Goal: Transaction & Acquisition: Book appointment/travel/reservation

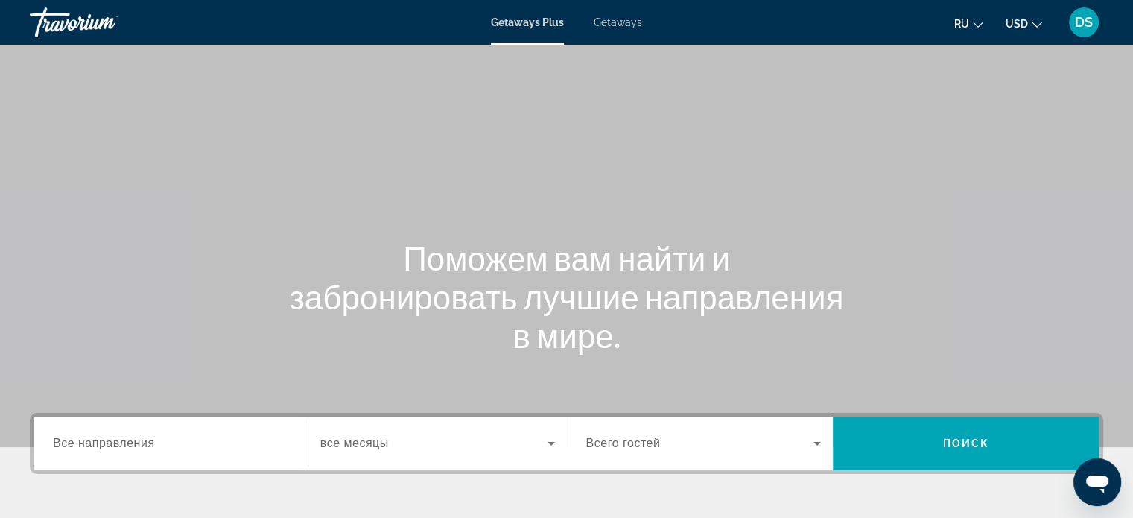
click at [612, 18] on span "Getaways" at bounding box center [618, 22] width 48 height 12
click at [111, 446] on span "Все направления" at bounding box center [104, 443] width 102 height 13
click at [111, 446] on input "Destination Все направления" at bounding box center [170, 444] width 235 height 18
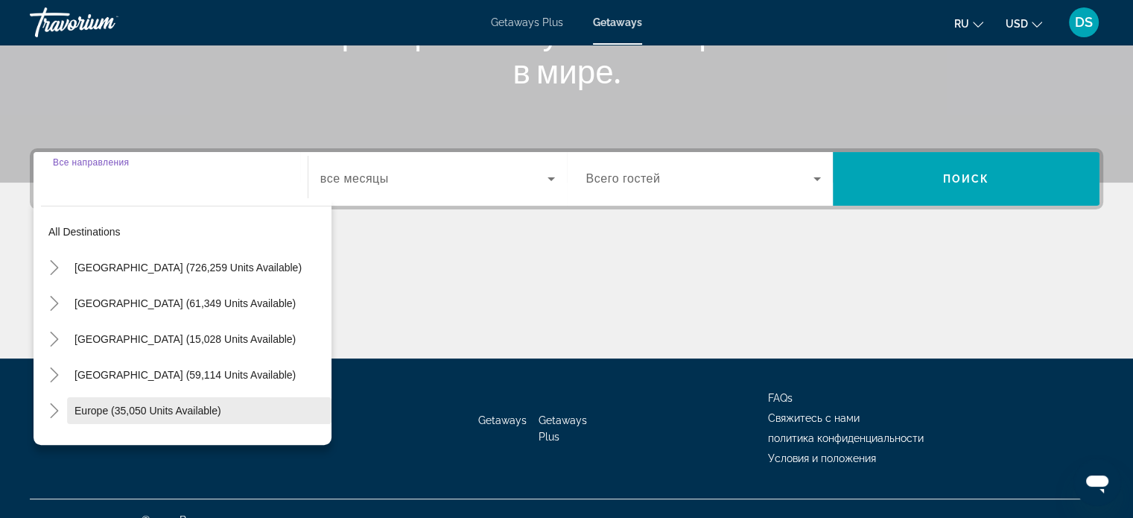
scroll to position [287, 0]
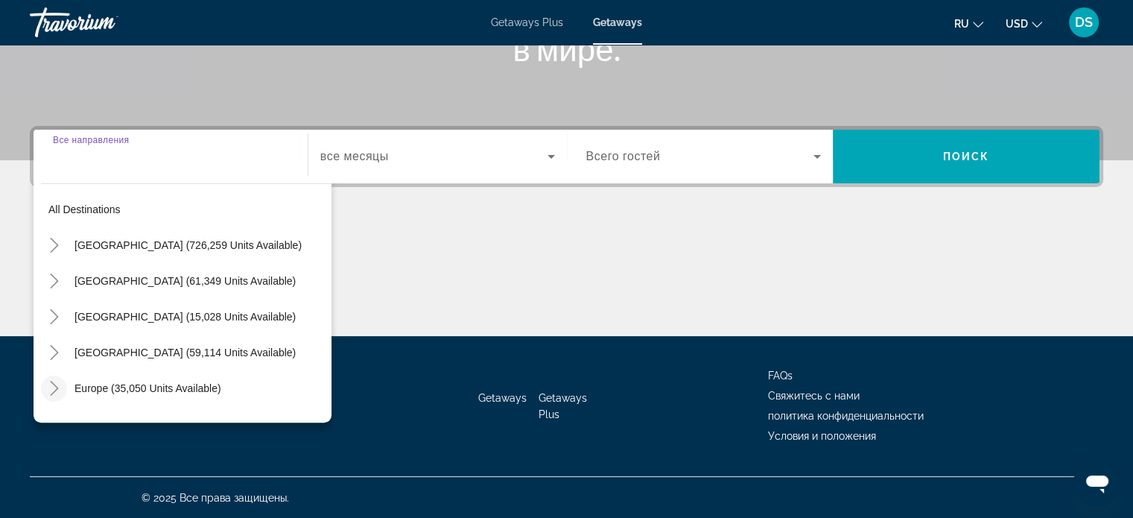
click at [53, 388] on icon "Toggle Europe (35,050 units available)" at bounding box center [54, 388] width 15 height 15
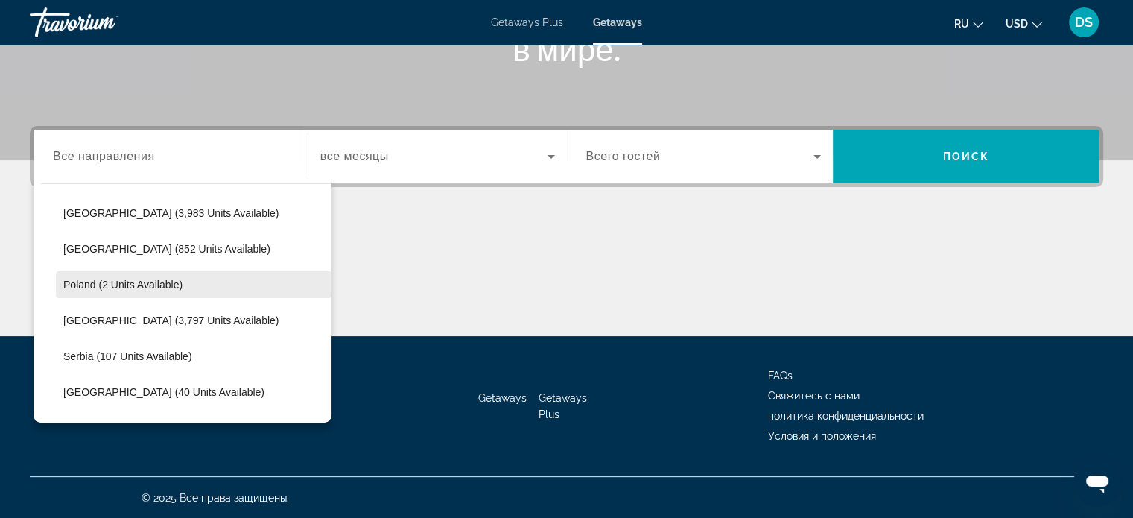
scroll to position [708, 0]
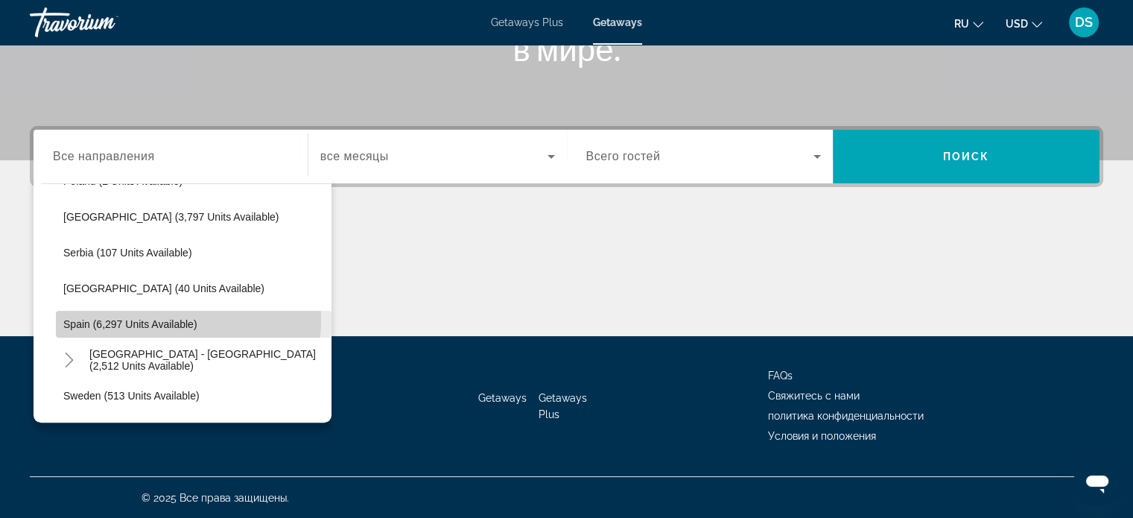
click at [138, 318] on span "Spain (6,297 units available)" at bounding box center [130, 324] width 134 height 12
type input "**********"
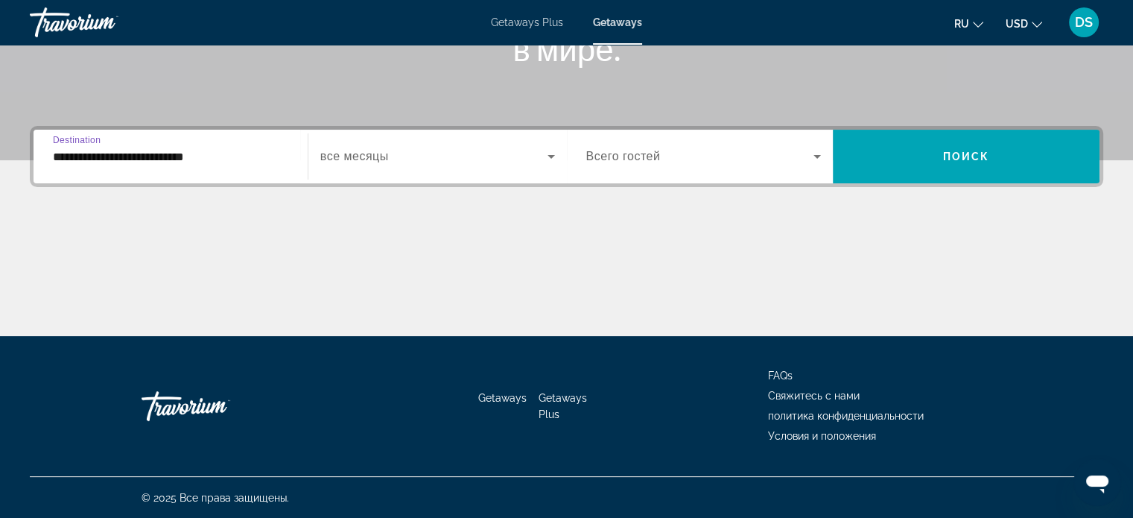
click at [549, 159] on icon "Search widget" at bounding box center [551, 157] width 18 height 18
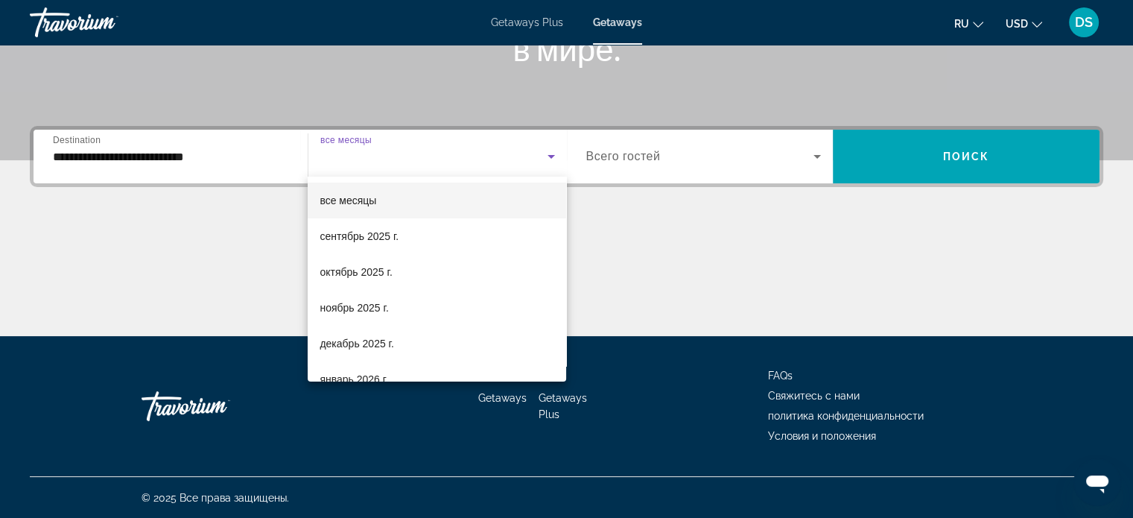
click at [678, 229] on div at bounding box center [566, 259] width 1133 height 518
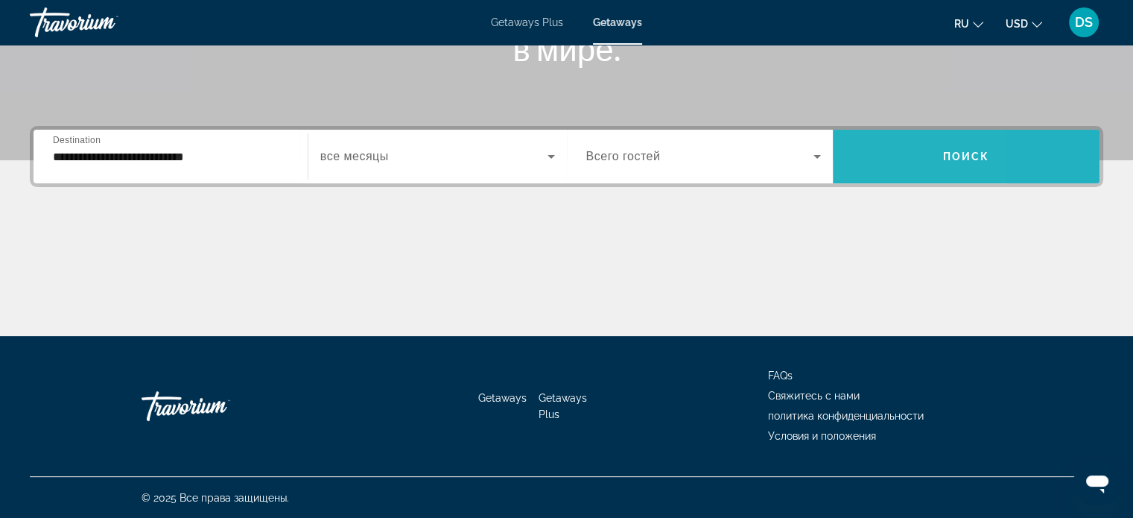
click at [864, 153] on span "Search widget" at bounding box center [966, 157] width 267 height 36
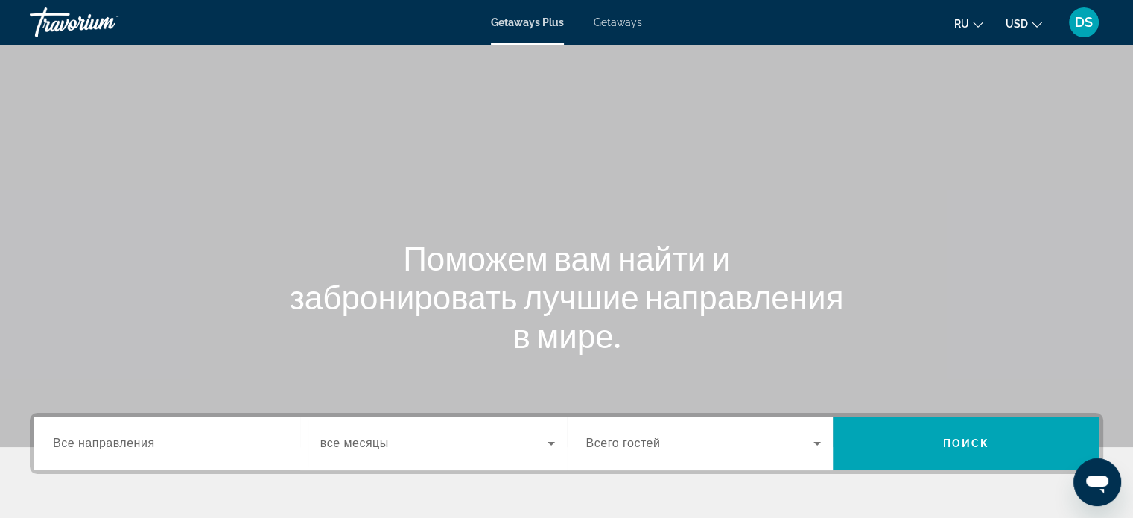
drag, startPoint x: 700, startPoint y: 77, endPoint x: 673, endPoint y: 70, distance: 27.6
click at [702, 76] on div "Main content" at bounding box center [566, 223] width 1133 height 447
click at [620, 21] on span "Getaways" at bounding box center [618, 22] width 48 height 12
click at [185, 450] on input "Destination Все направления" at bounding box center [170, 444] width 235 height 18
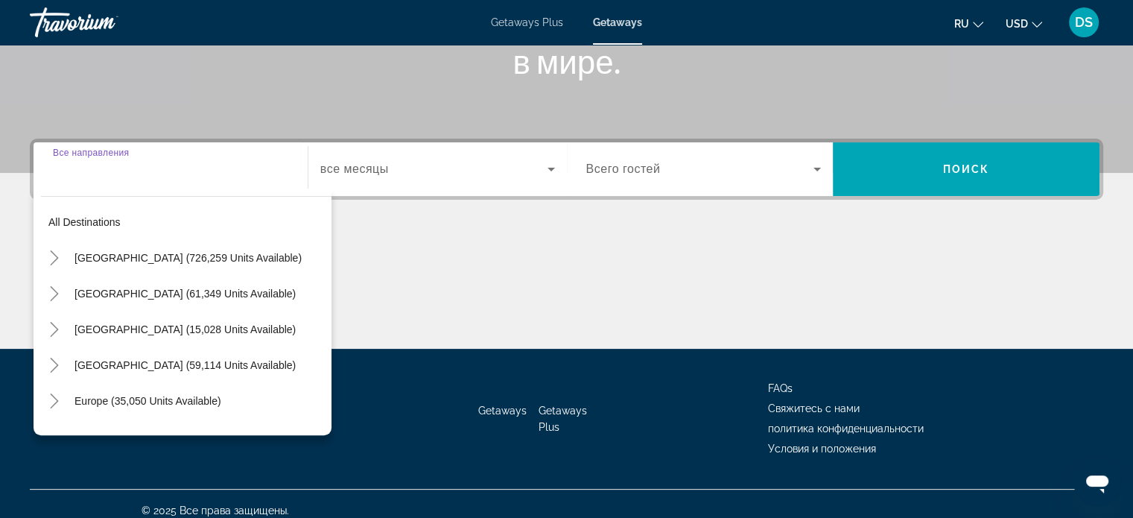
scroll to position [287, 0]
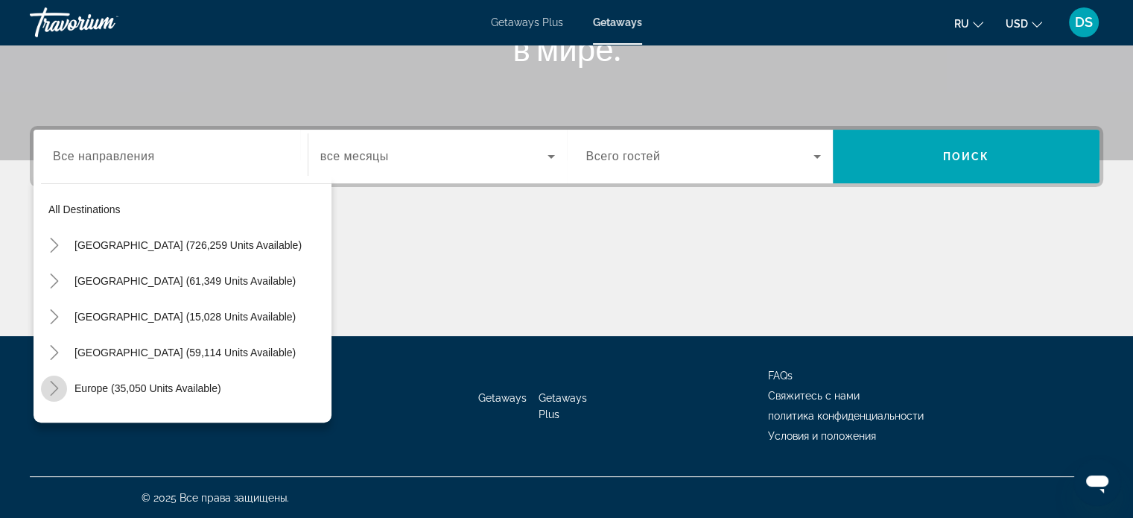
click at [54, 389] on icon "Toggle Europe (35,050 units available)" at bounding box center [54, 388] width 15 height 15
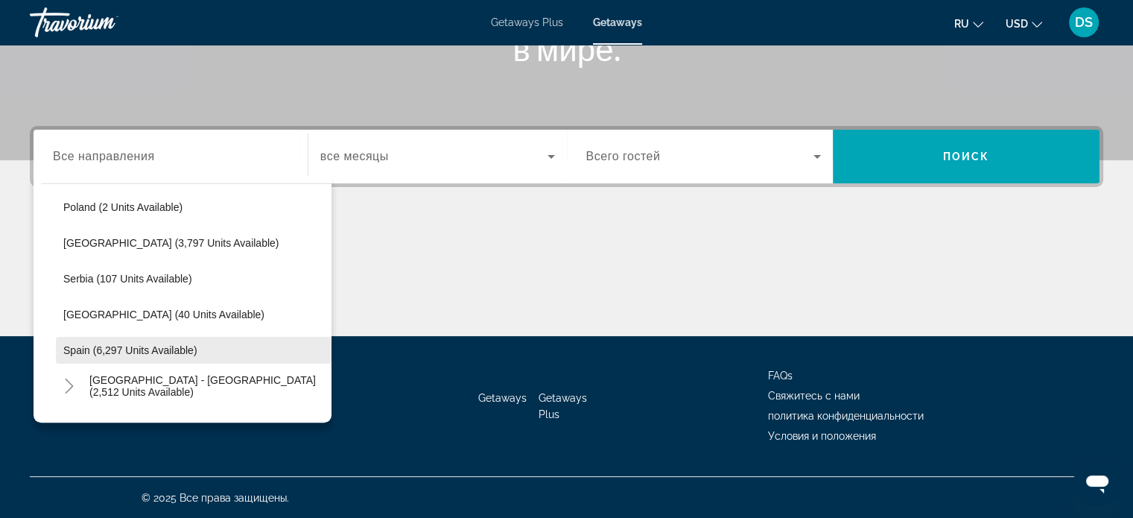
scroll to position [708, 0]
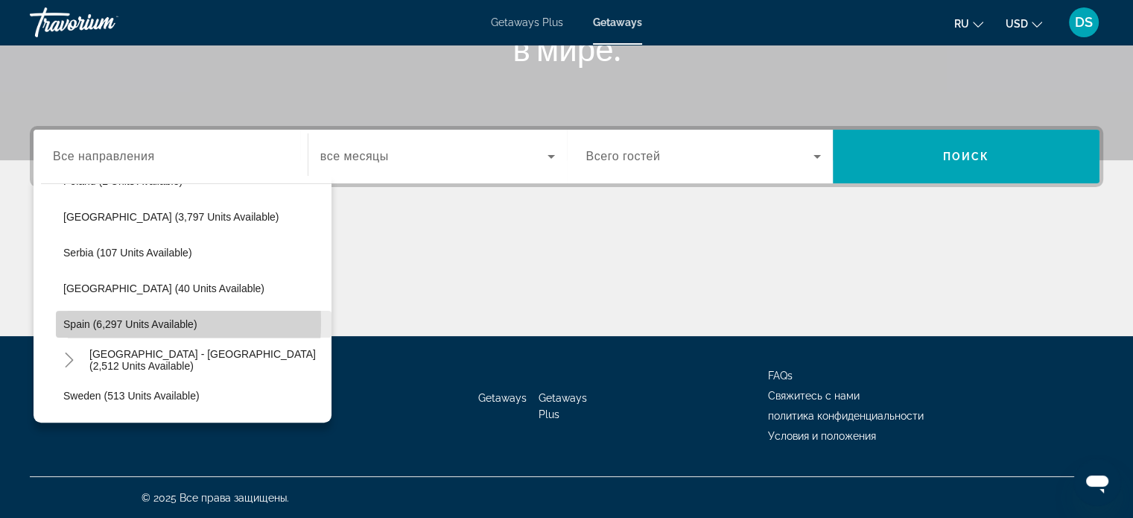
click at [99, 321] on span "Spain (6,297 units available)" at bounding box center [130, 324] width 134 height 12
type input "**********"
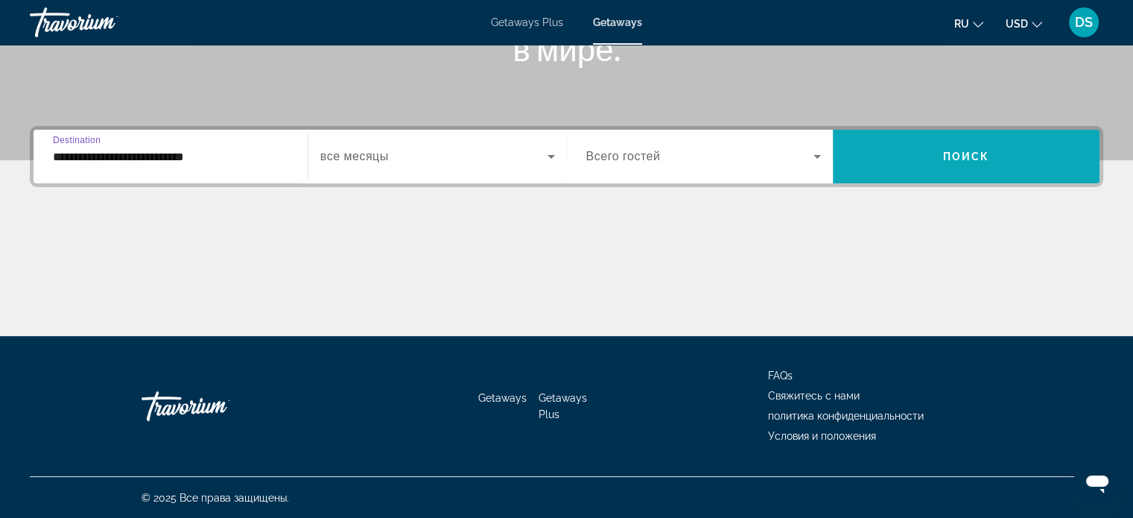
click at [927, 165] on span "Search widget" at bounding box center [966, 157] width 267 height 36
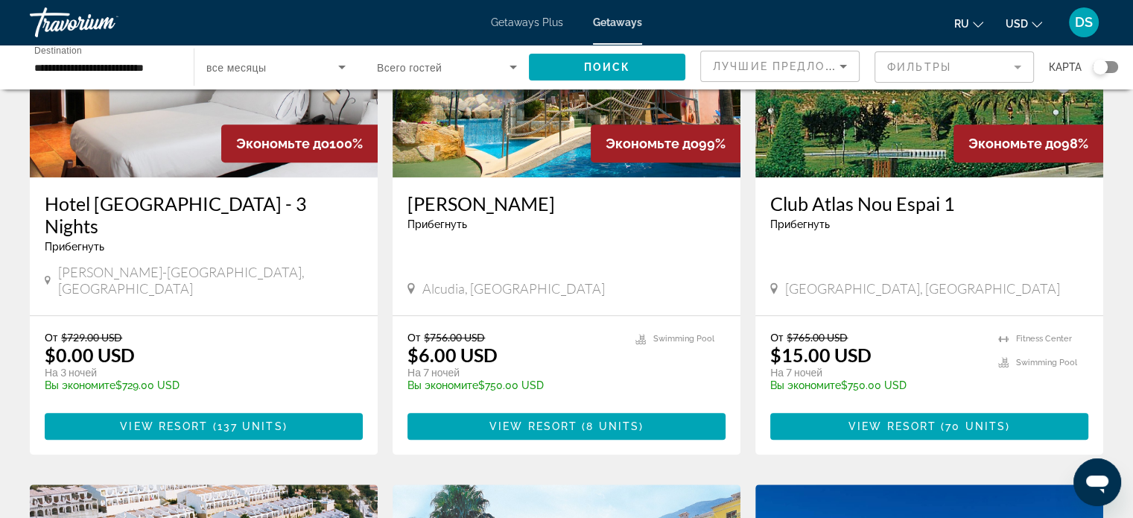
scroll to position [572, 0]
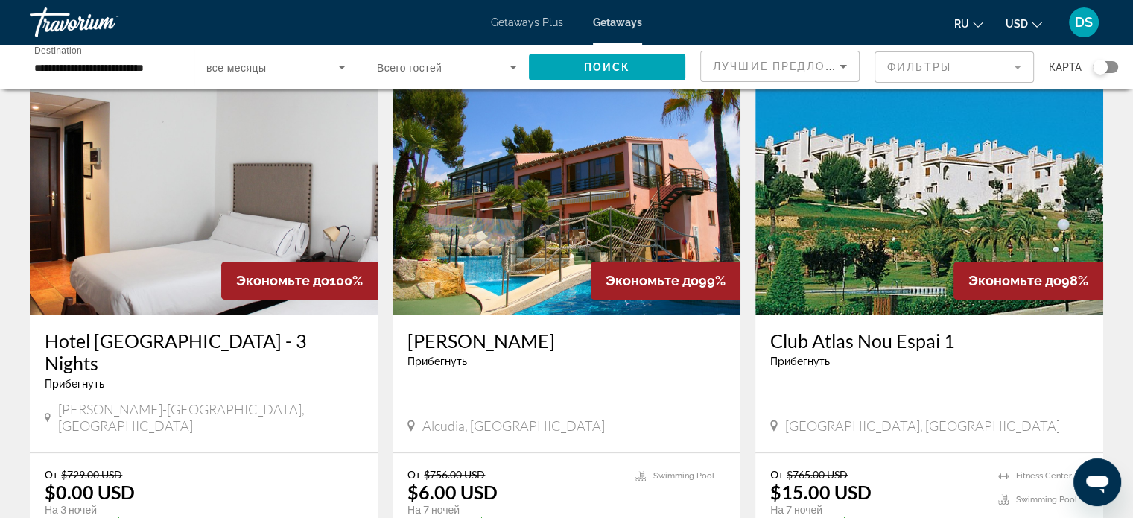
drag, startPoint x: 580, startPoint y: 179, endPoint x: 594, endPoint y: 207, distance: 32.0
click at [580, 179] on img "Main content" at bounding box center [567, 195] width 348 height 238
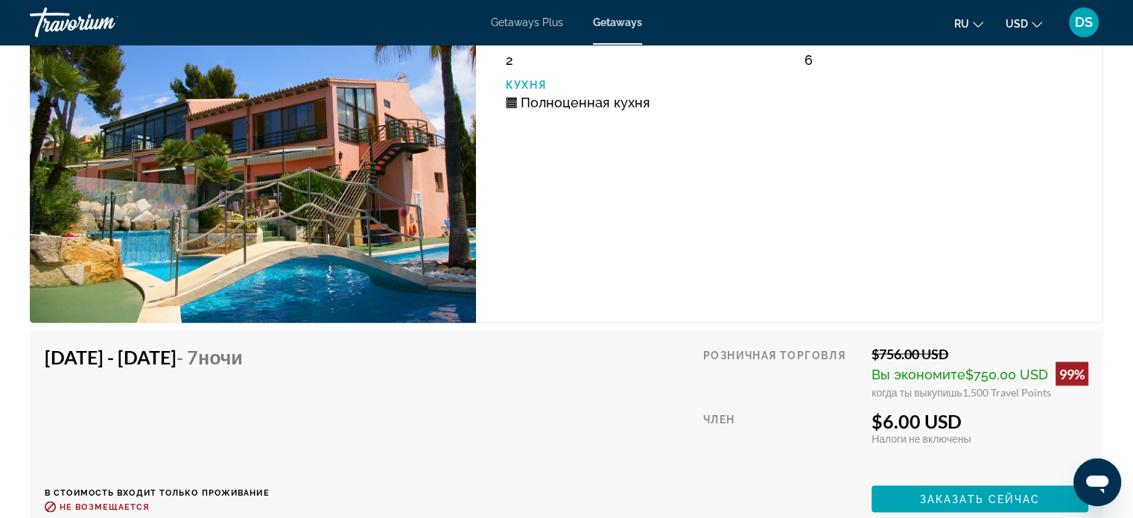
scroll to position [2682, 0]
click at [1015, 497] on span "Заказать сейчас" at bounding box center [980, 498] width 121 height 12
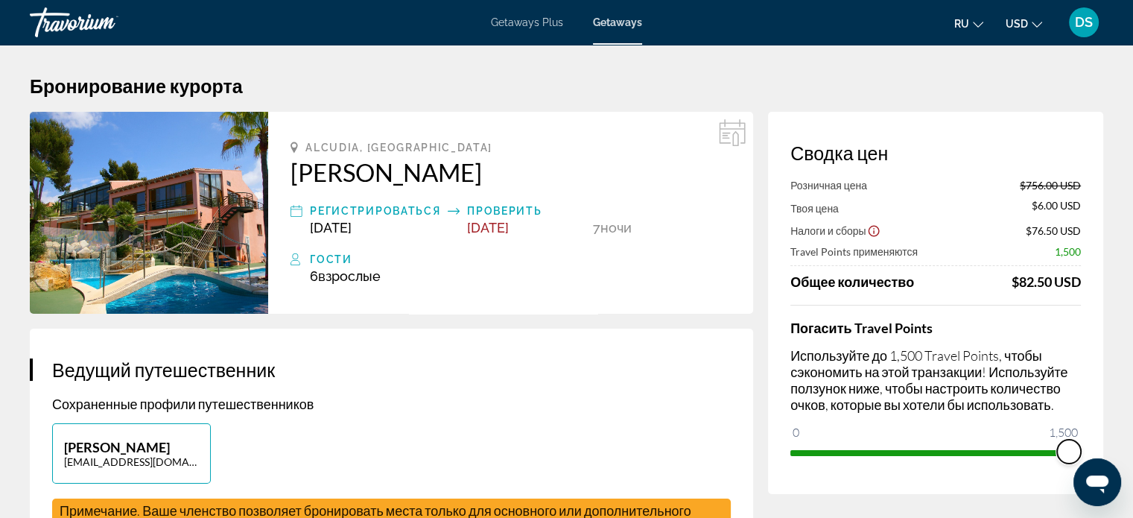
drag, startPoint x: 1070, startPoint y: 453, endPoint x: 1090, endPoint y: 452, distance: 20.1
click at [1090, 452] on div "Сводка цен Розничная цена $756.00 USD Твоя цена $6.00 USD Налоги и сборы $76.50…" at bounding box center [935, 303] width 335 height 382
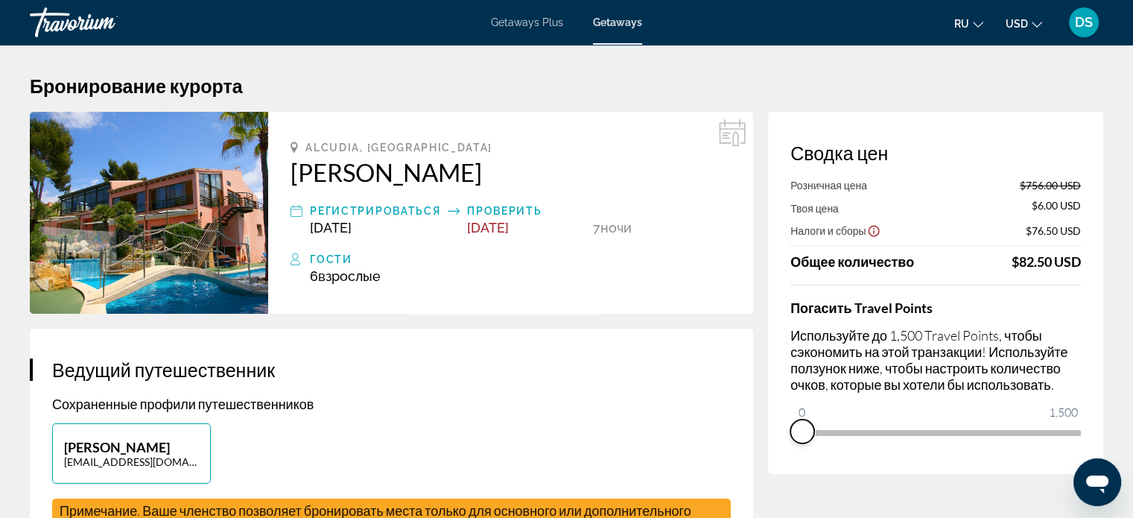
drag, startPoint x: 1069, startPoint y: 448, endPoint x: 843, endPoint y: 358, distance: 243.7
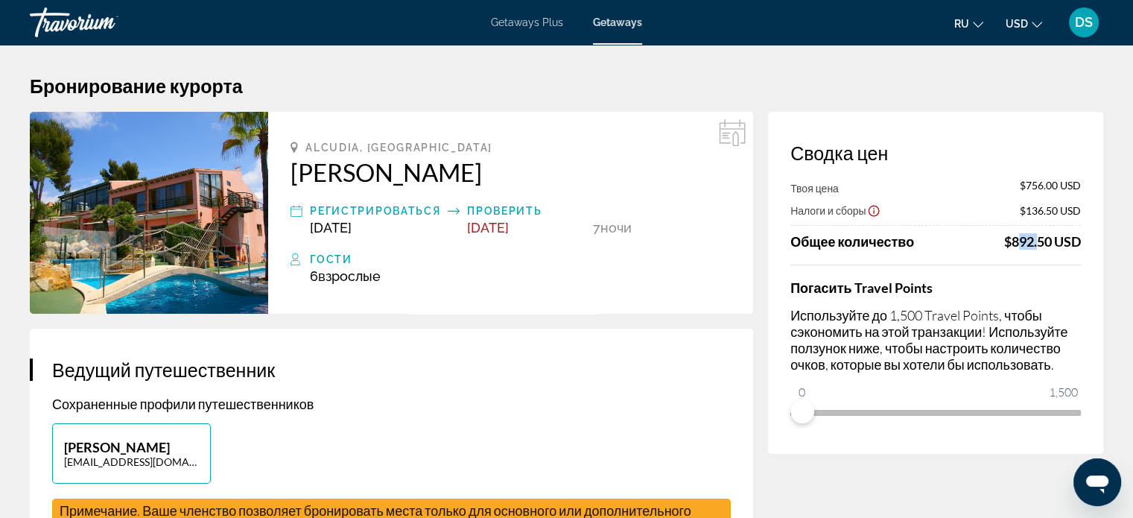
drag, startPoint x: 1009, startPoint y: 244, endPoint x: 1030, endPoint y: 244, distance: 20.9
click at [1030, 244] on div "$892.50 USD" at bounding box center [1042, 241] width 77 height 16
drag, startPoint x: 1044, startPoint y: 388, endPoint x: 1079, endPoint y: 396, distance: 35.8
click at [1079, 396] on div "Погасить Travel Points Используйте до 1,500 Travel Points, чтобы сэкономить на …" at bounding box center [935, 343] width 291 height 159
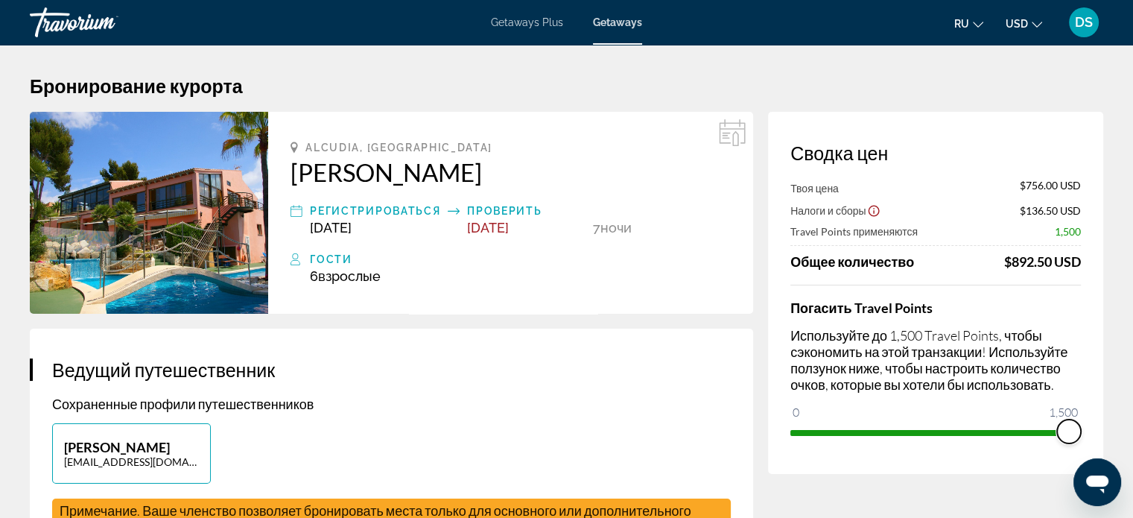
drag, startPoint x: 804, startPoint y: 414, endPoint x: 1100, endPoint y: 440, distance: 297.6
click at [1100, 440] on div "Сводка цен Твоя цена $756.00 USD Налоги и сборы $136.50 USD Travel Points приме…" at bounding box center [935, 293] width 335 height 362
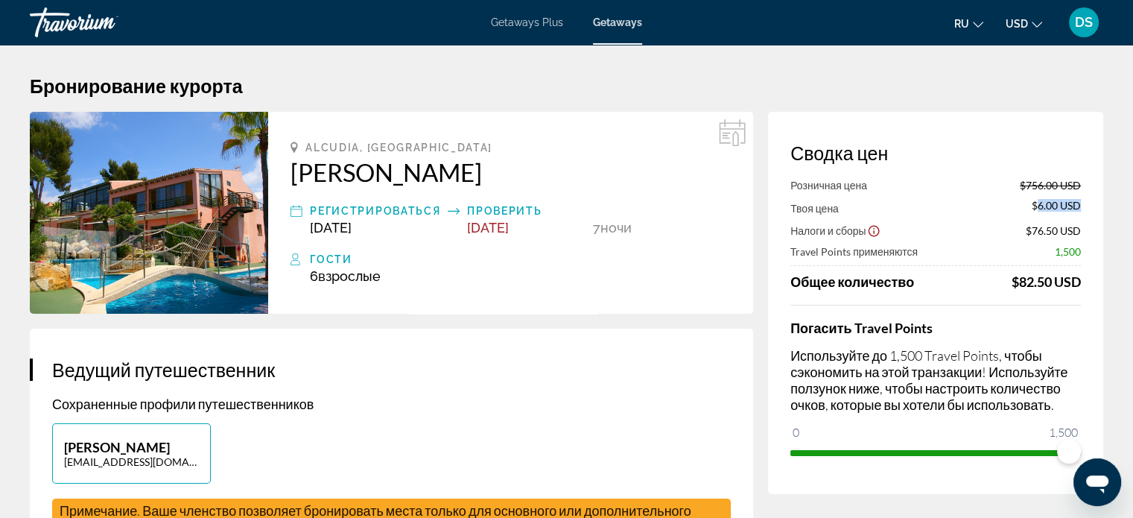
drag, startPoint x: 1037, startPoint y: 204, endPoint x: 1082, endPoint y: 208, distance: 45.6
click at [1082, 208] on div "Сводка цен Розничная цена $756.00 USD Твоя цена $6.00 USD Налоги и сборы $76.50…" at bounding box center [935, 303] width 335 height 382
click at [1076, 449] on span "ngx-slider" at bounding box center [1069, 452] width 24 height 24
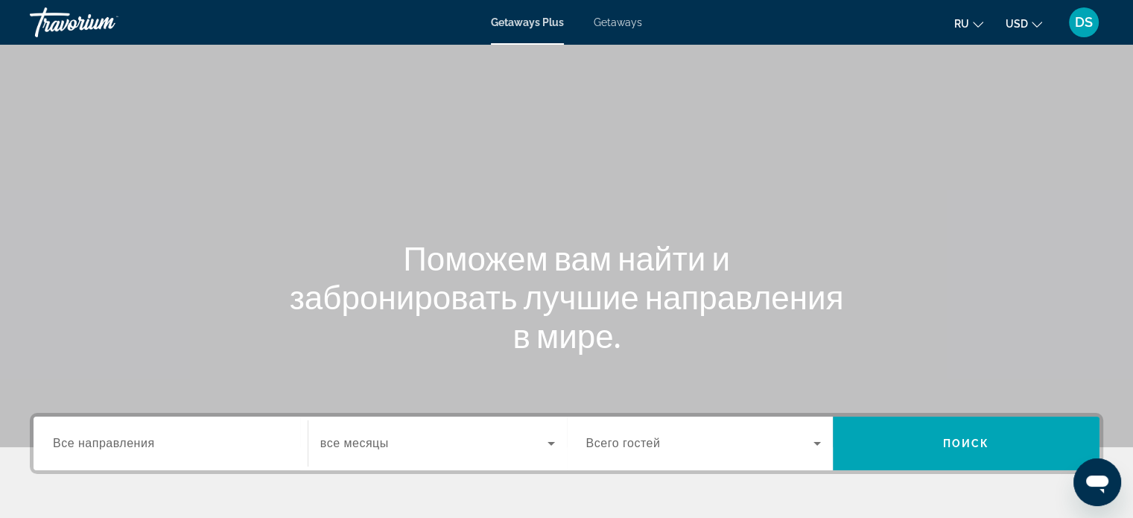
click at [651, 83] on div "Main content" at bounding box center [566, 223] width 1133 height 447
click at [627, 22] on span "Getaways" at bounding box center [618, 22] width 48 height 12
click at [92, 446] on span "Все направления" at bounding box center [104, 443] width 102 height 13
click at [92, 446] on input "Destination Все направления" at bounding box center [170, 444] width 235 height 18
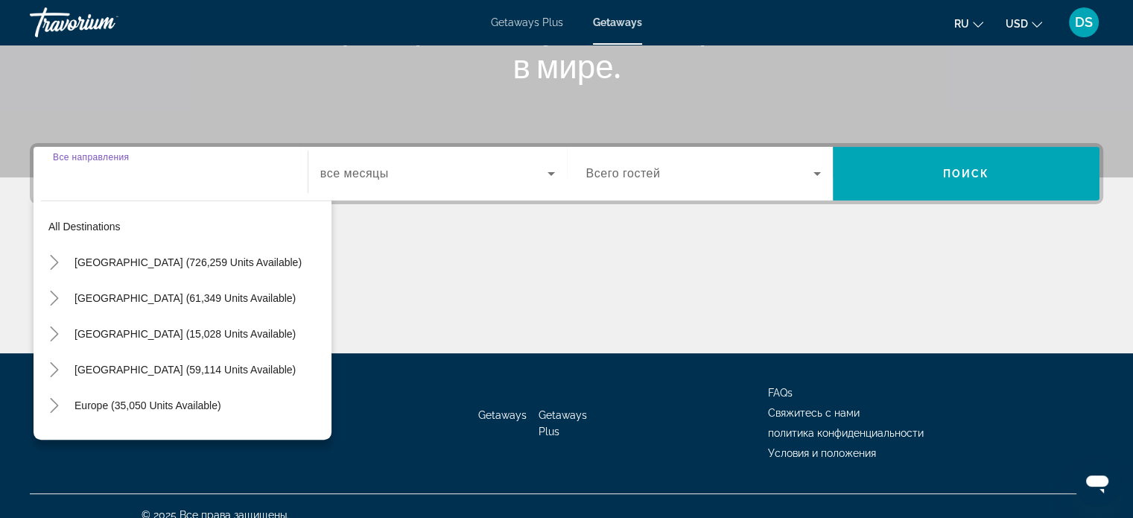
scroll to position [287, 0]
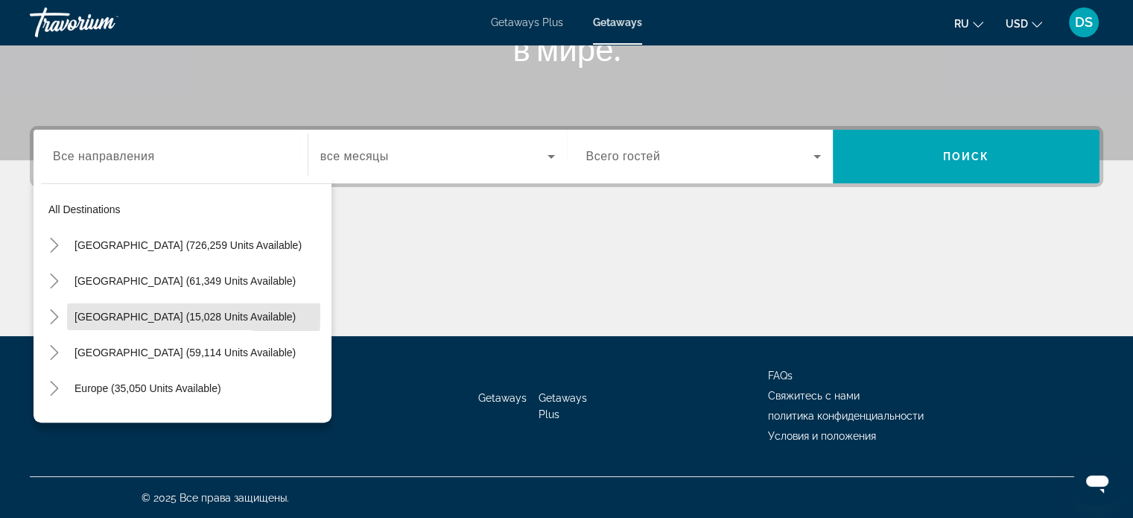
drag, startPoint x: 97, startPoint y: 314, endPoint x: 122, endPoint y: 309, distance: 25.9
click at [97, 314] on span "Canada (15,028 units available)" at bounding box center [184, 317] width 221 height 12
type input "**********"
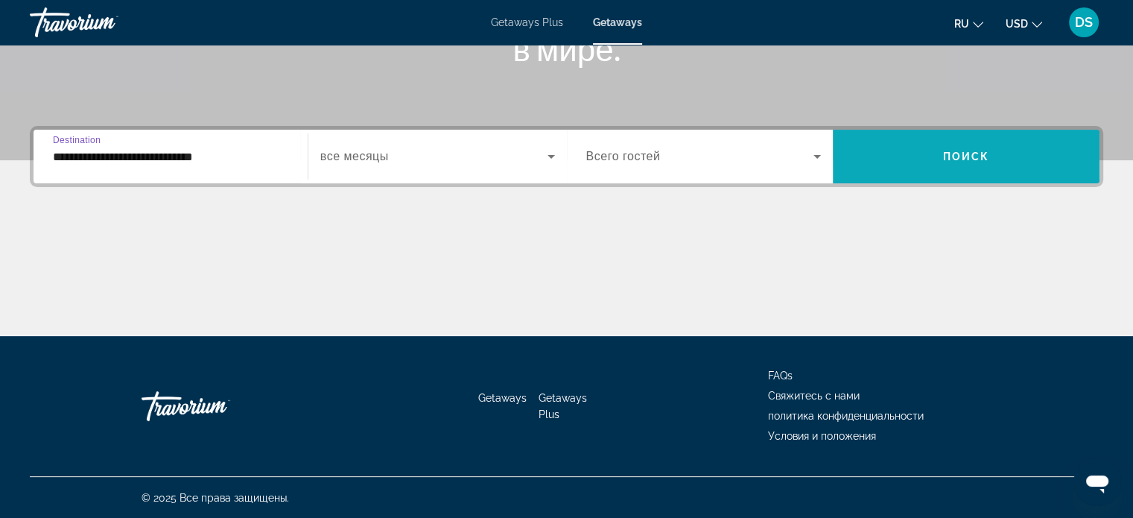
click at [878, 149] on span "Search widget" at bounding box center [966, 157] width 267 height 36
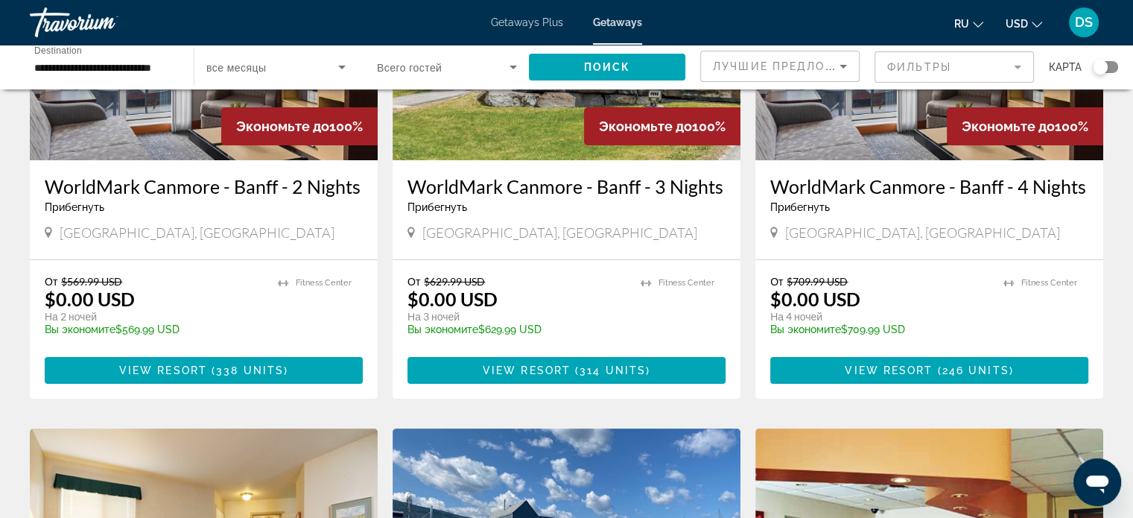
scroll to position [223, 0]
